Goal: Task Accomplishment & Management: Use online tool/utility

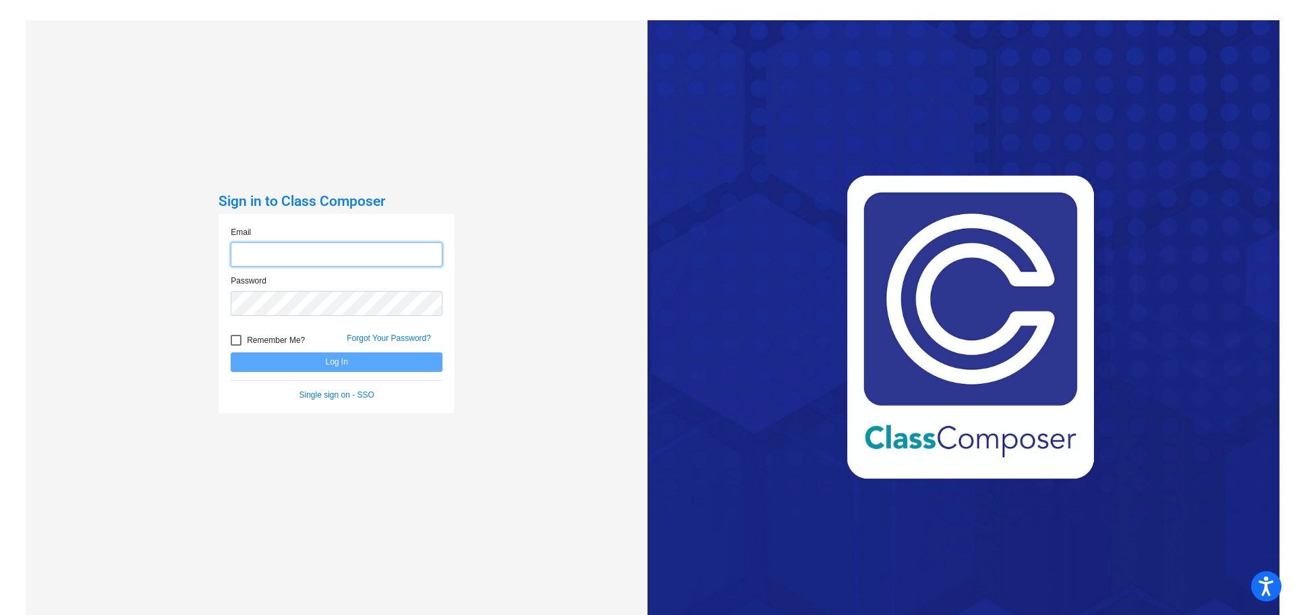
type input "[EMAIL_ADDRESS][PERSON_NAME][DOMAIN_NAME]"
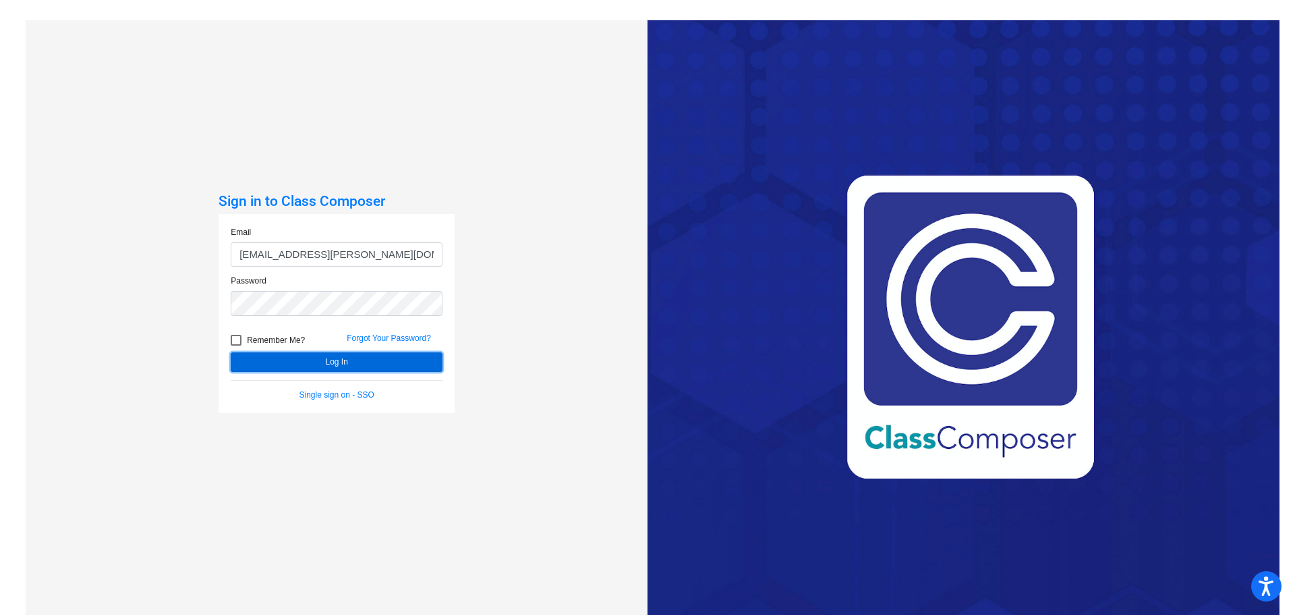
click at [358, 370] on button "Log In" at bounding box center [337, 362] width 212 height 20
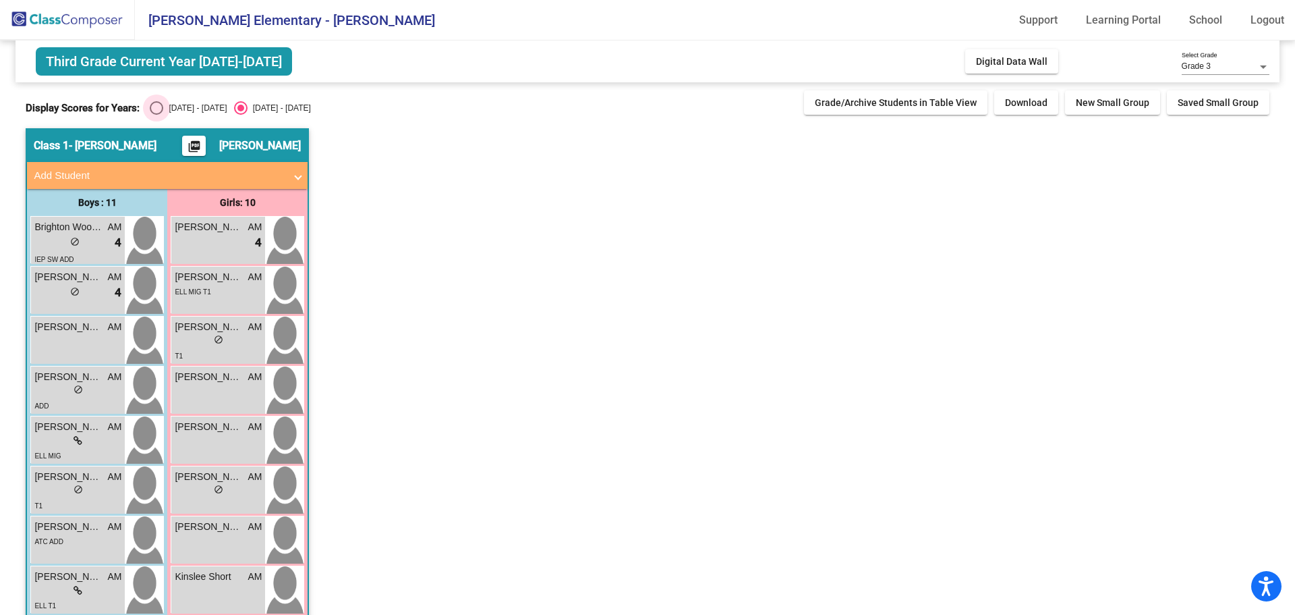
click at [154, 110] on div "Select an option" at bounding box center [156, 107] width 13 height 13
click at [156, 115] on input "[DATE] - [DATE]" at bounding box center [156, 115] width 1 height 1
radio input "true"
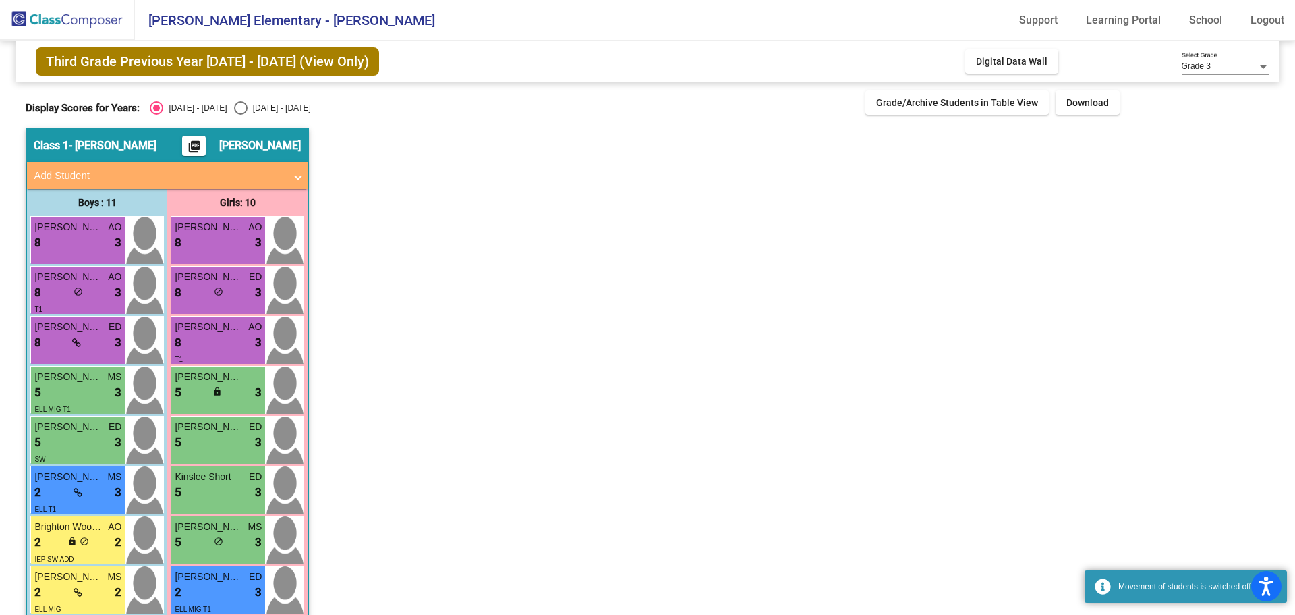
scroll to position [172, 0]
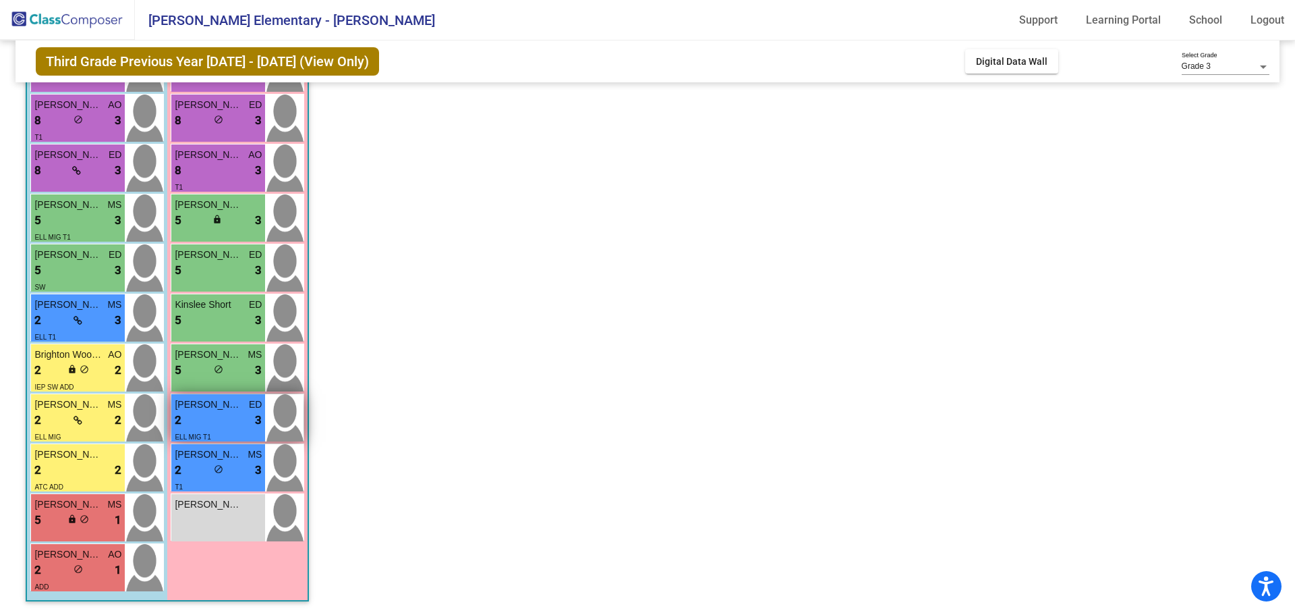
click at [210, 425] on div "2 lock do_not_disturb_alt 3" at bounding box center [218, 421] width 87 height 18
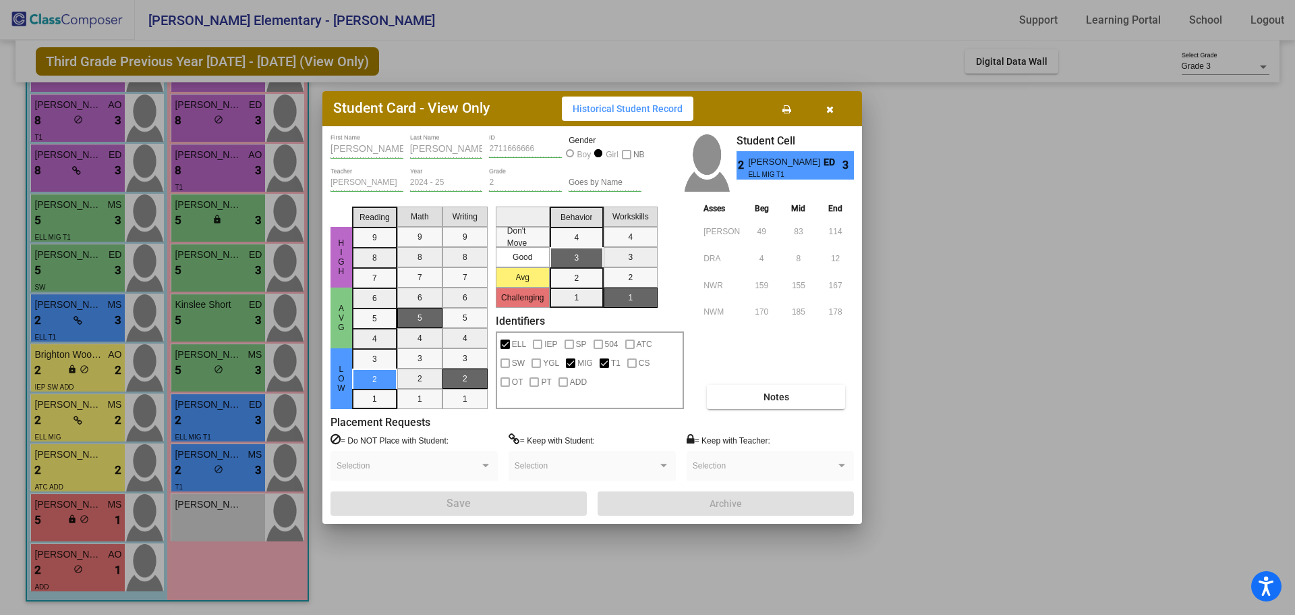
click at [208, 466] on div at bounding box center [647, 307] width 1295 height 615
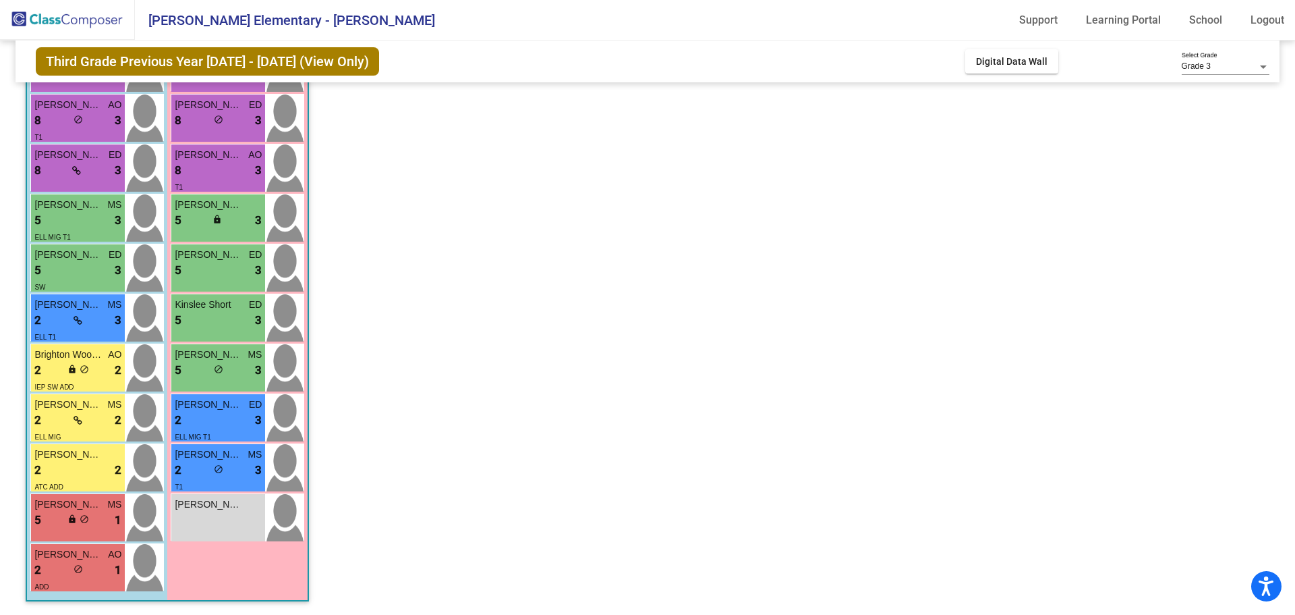
click at [208, 466] on div "2 lock do_not_disturb_alt 3" at bounding box center [218, 470] width 87 height 18
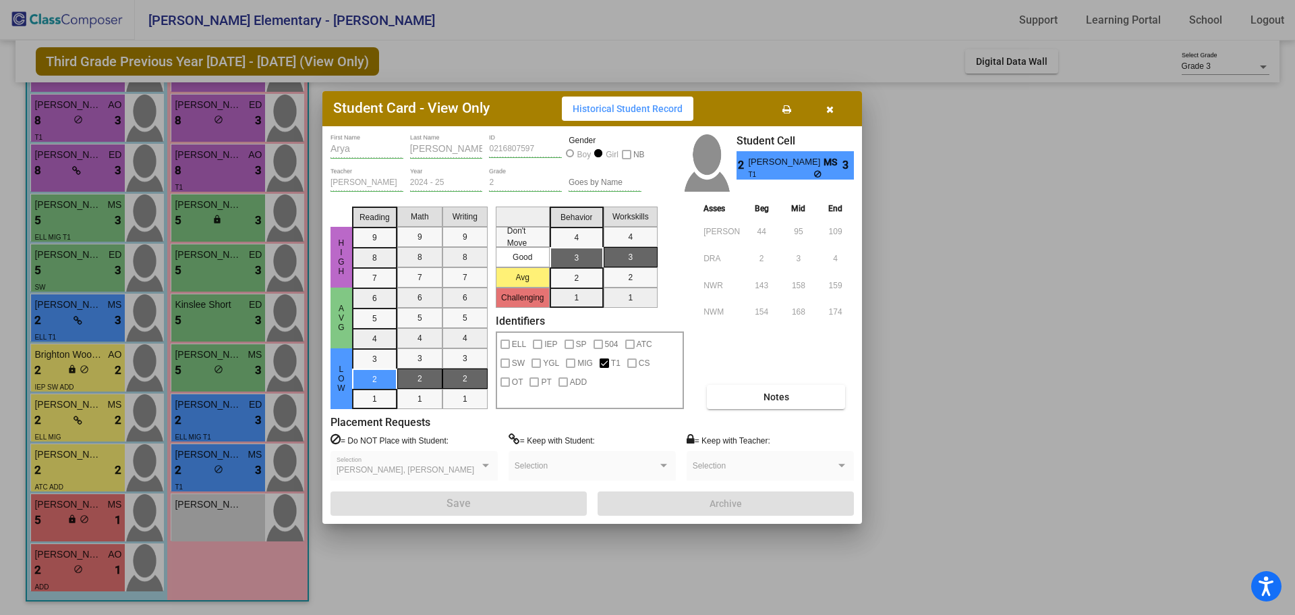
click at [208, 426] on div at bounding box center [647, 307] width 1295 height 615
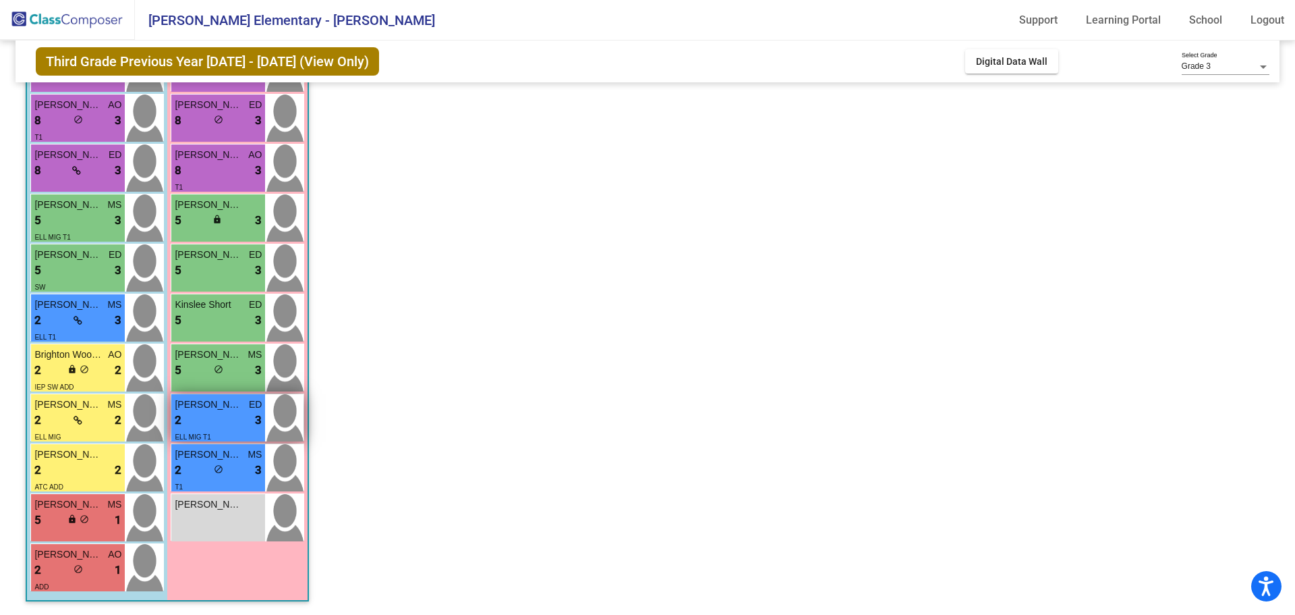
click at [208, 426] on div "2 lock do_not_disturb_alt 3" at bounding box center [218, 421] width 87 height 18
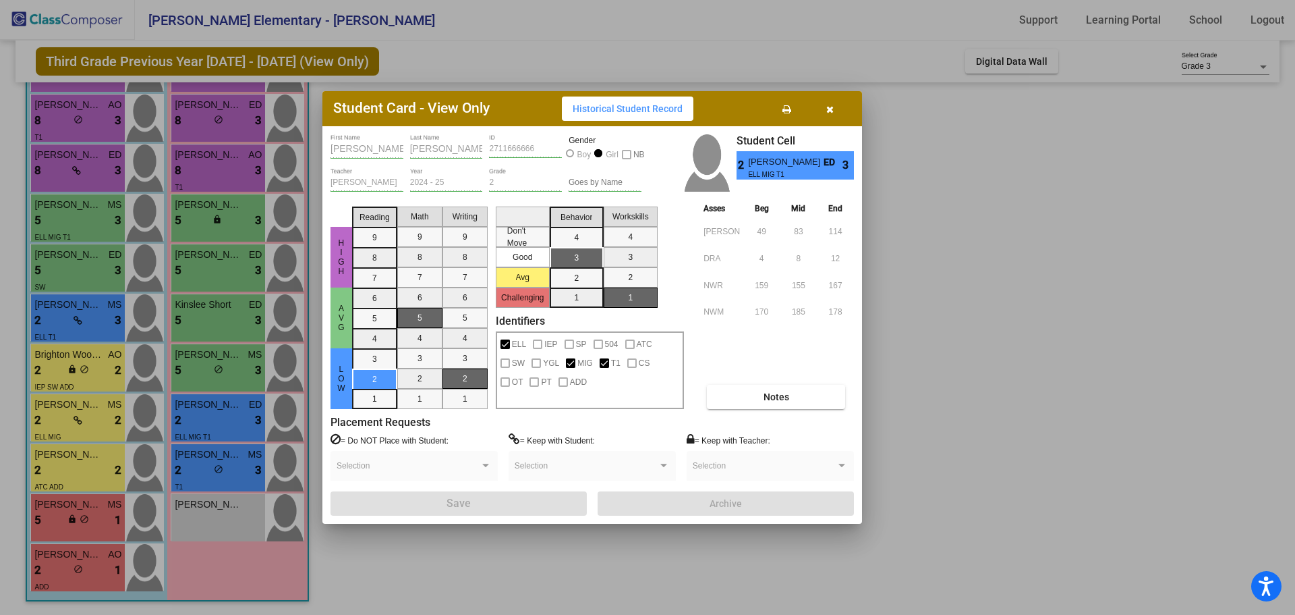
click at [68, 458] on div at bounding box center [647, 307] width 1295 height 615
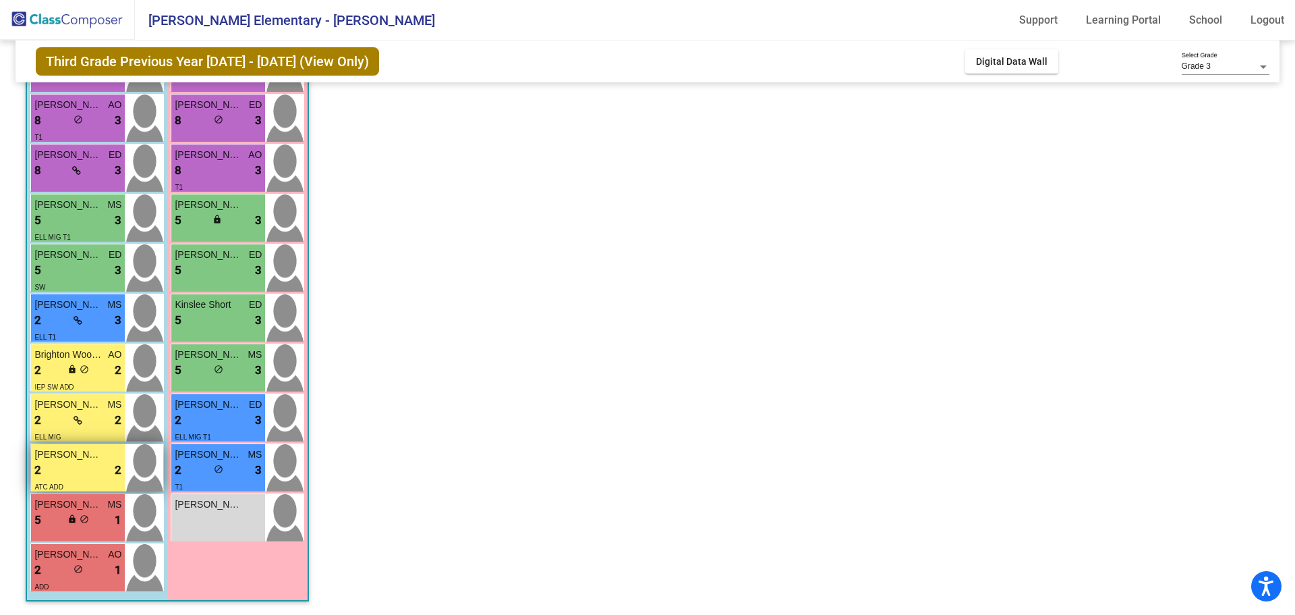
click at [69, 457] on span "[PERSON_NAME]" at bounding box center [67, 454] width 67 height 14
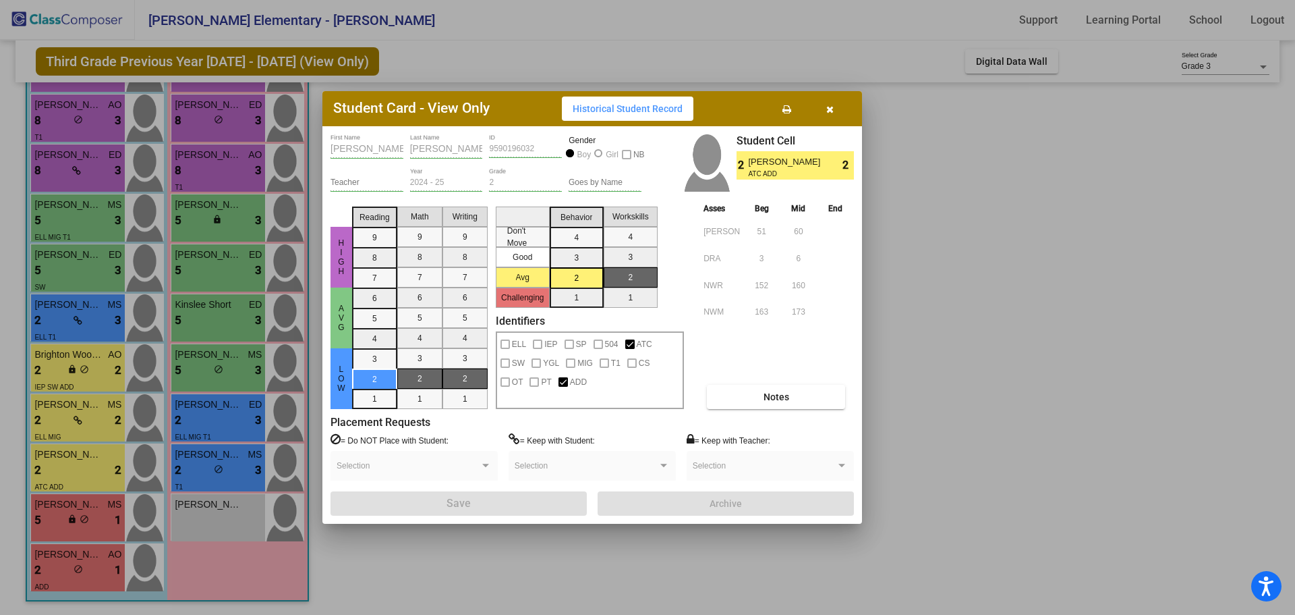
click at [84, 428] on div at bounding box center [647, 307] width 1295 height 615
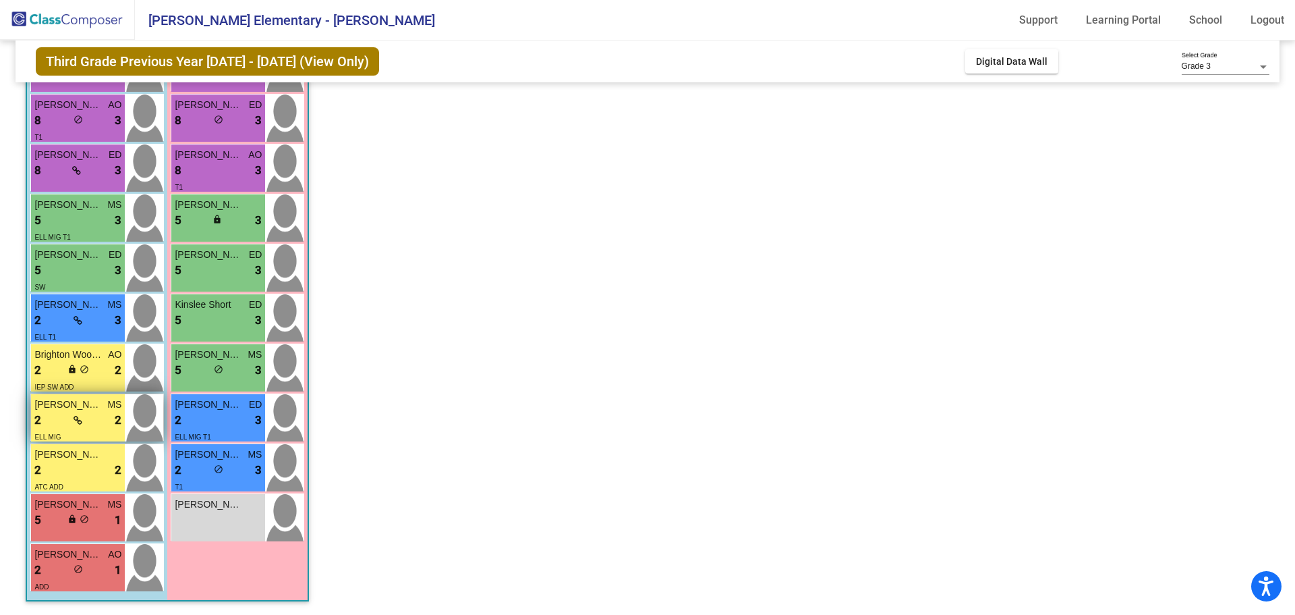
click at [94, 424] on div "2 lock do_not_disturb_alt 2" at bounding box center [77, 421] width 87 height 18
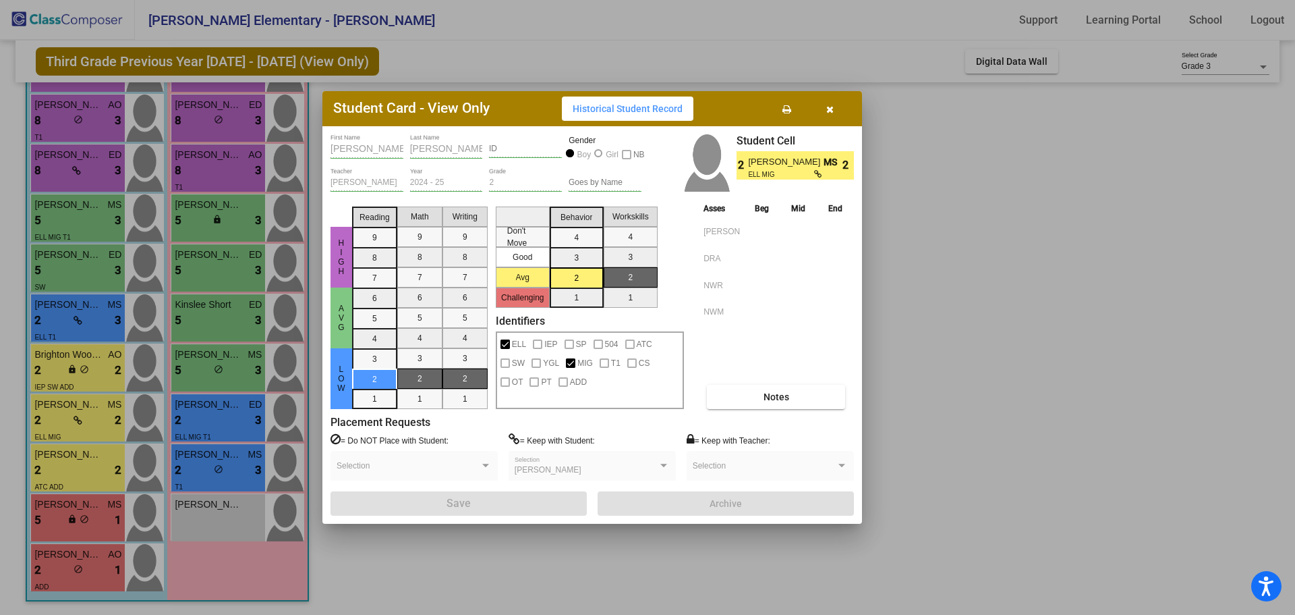
click at [103, 369] on div at bounding box center [647, 307] width 1295 height 615
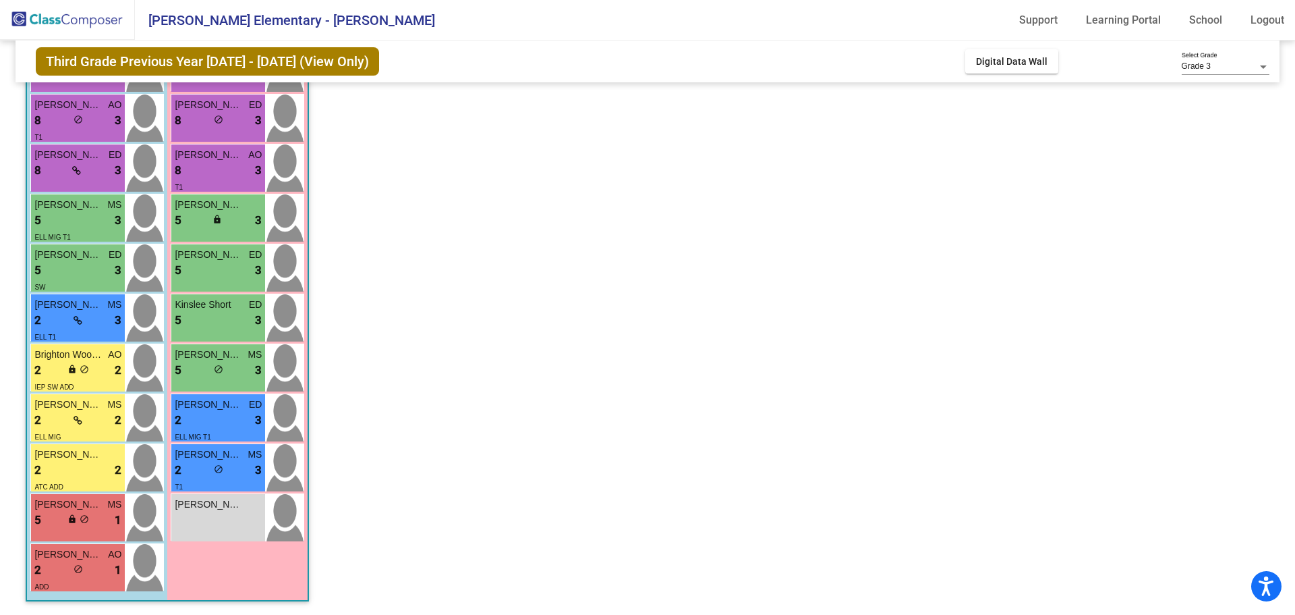
click at [103, 369] on div "2 lock do_not_disturb_alt 2" at bounding box center [77, 371] width 87 height 18
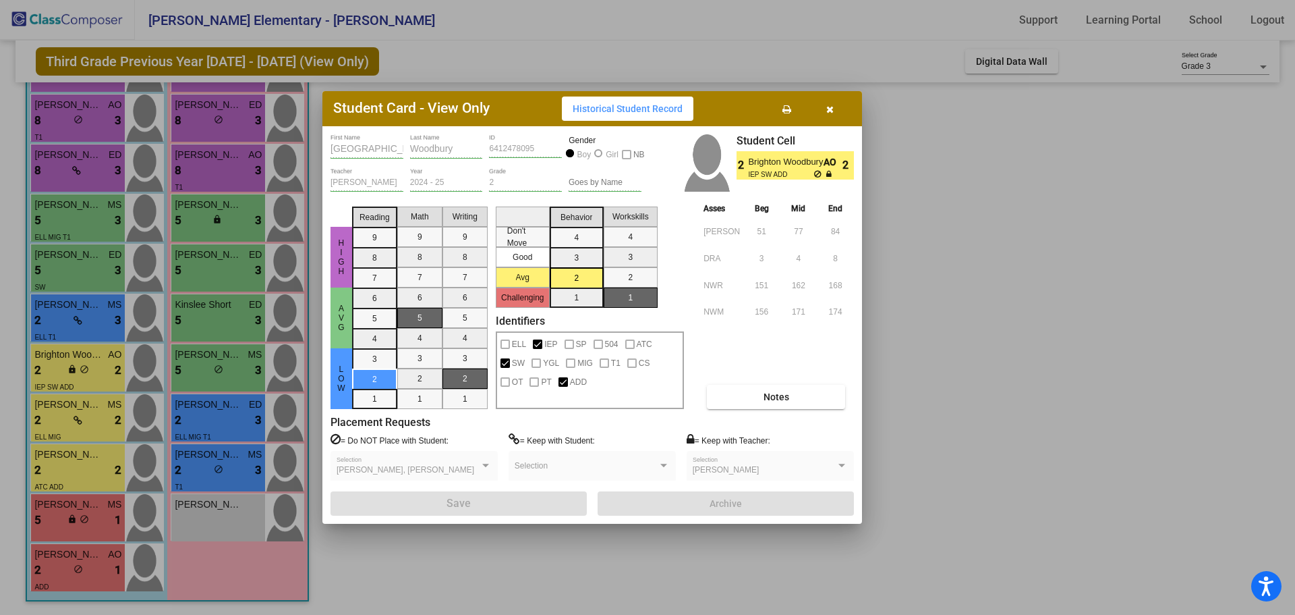
click at [95, 326] on div at bounding box center [647, 307] width 1295 height 615
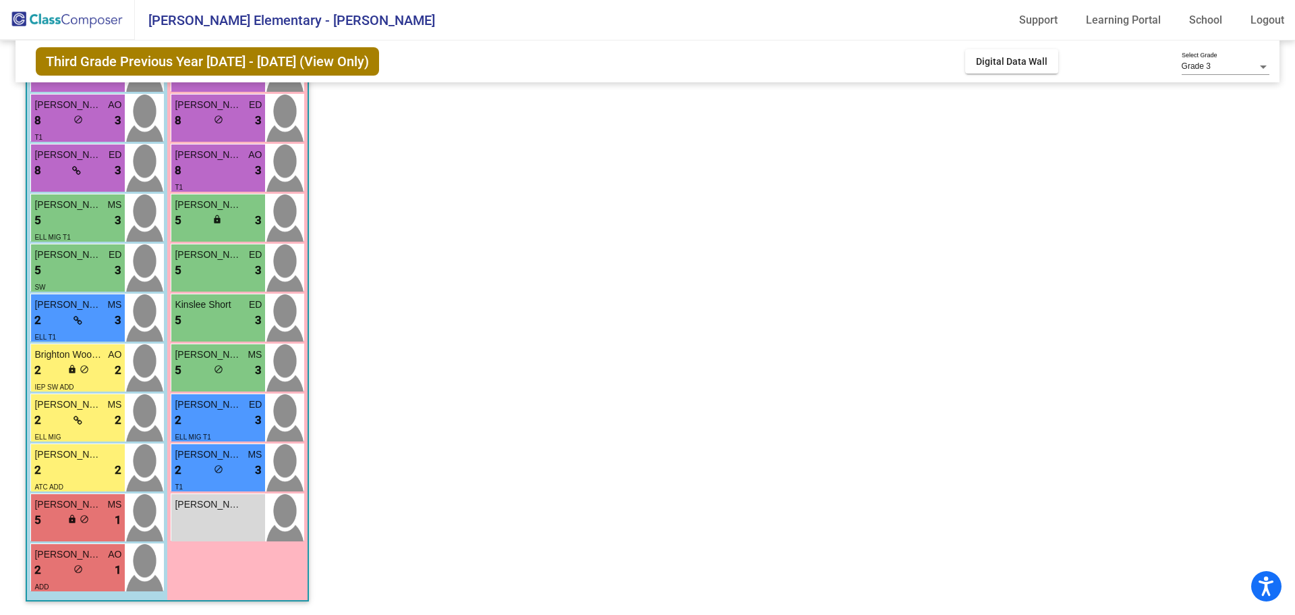
click at [95, 326] on div "2 lock do_not_disturb_alt 3" at bounding box center [77, 321] width 87 height 18
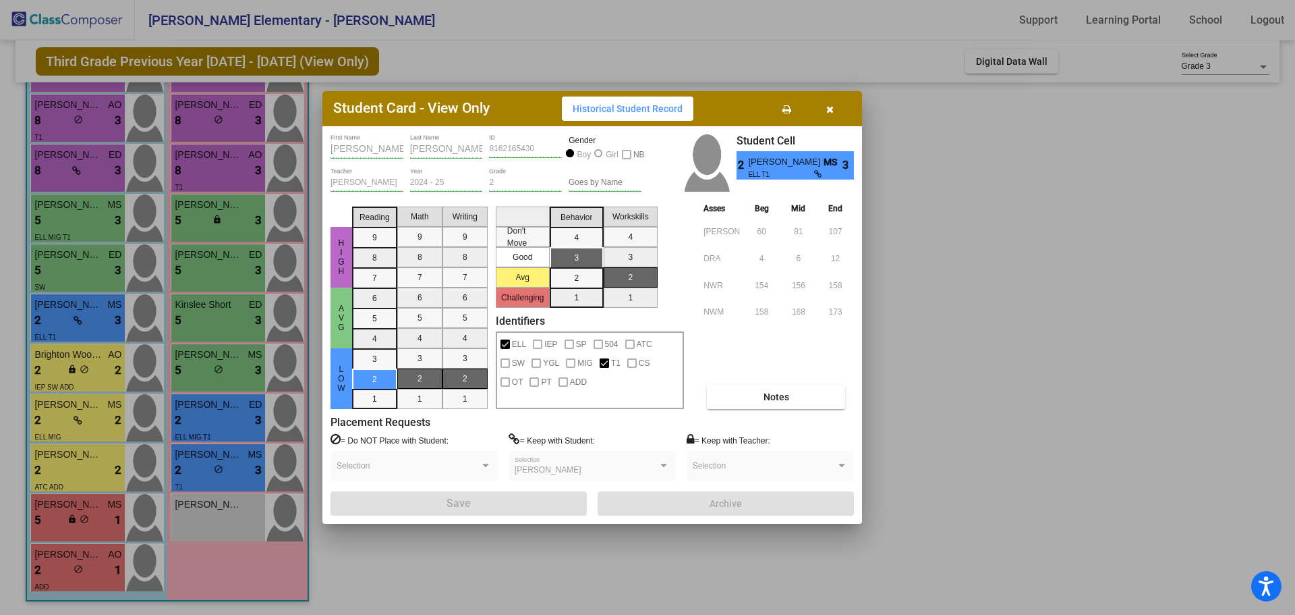
click at [206, 328] on div at bounding box center [647, 307] width 1295 height 615
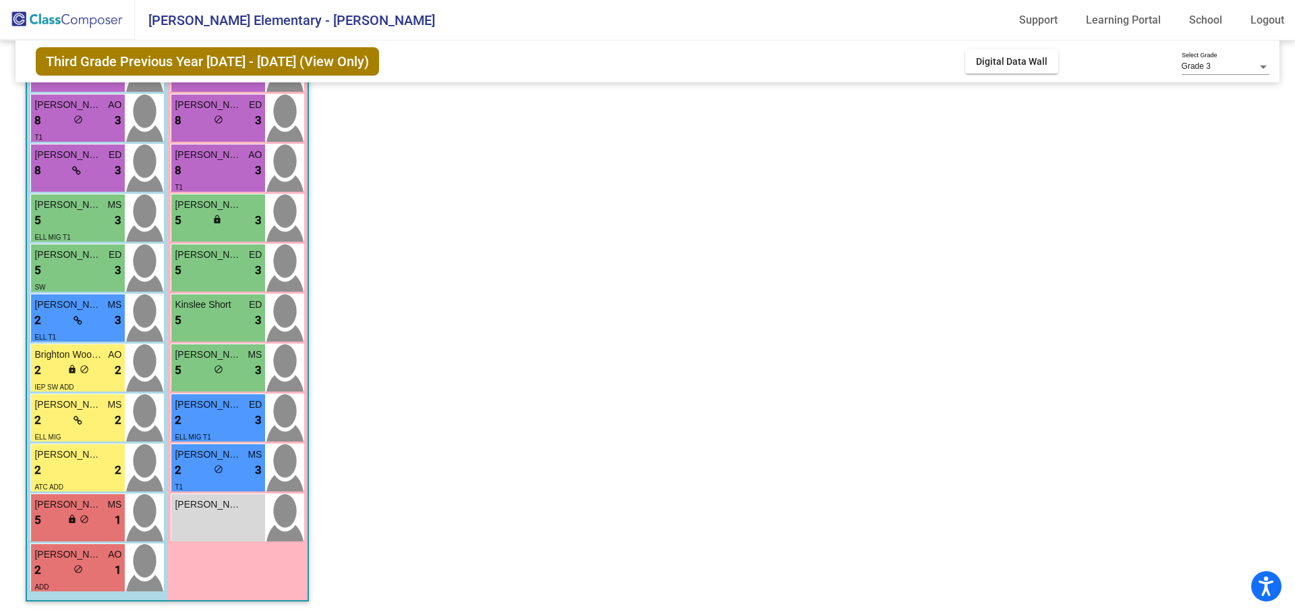
click at [206, 328] on div "5 lock do_not_disturb_alt 3" at bounding box center [218, 321] width 87 height 18
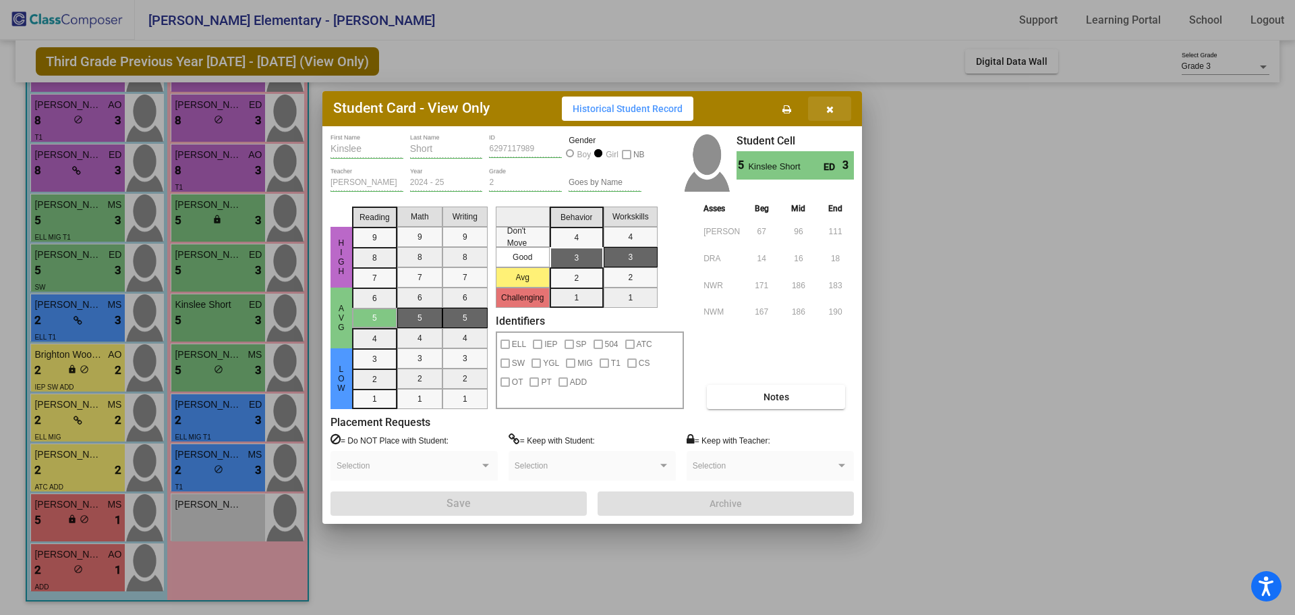
click at [832, 108] on icon "button" at bounding box center [829, 109] width 7 height 9
